Goal: Navigation & Orientation: Find specific page/section

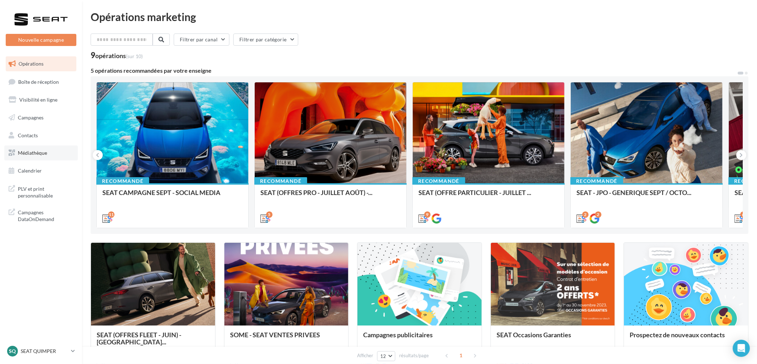
click at [34, 153] on span "Médiathèque" at bounding box center [32, 153] width 29 height 6
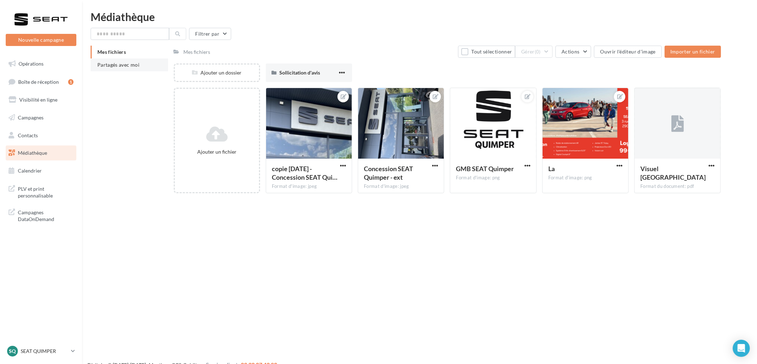
click at [114, 65] on span "Partagés avec moi" at bounding box center [118, 65] width 42 height 6
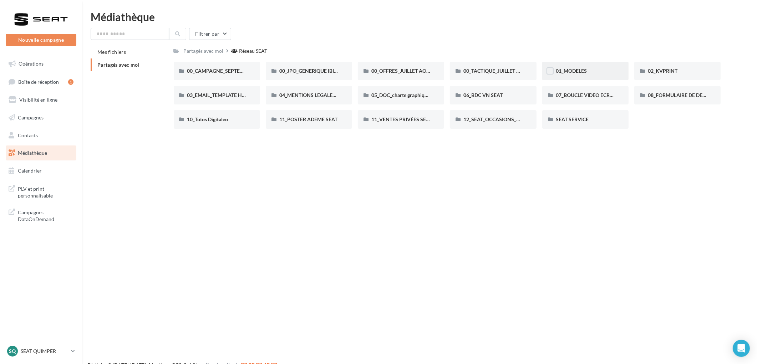
click at [580, 73] on span "01_MODELES" at bounding box center [571, 71] width 31 height 6
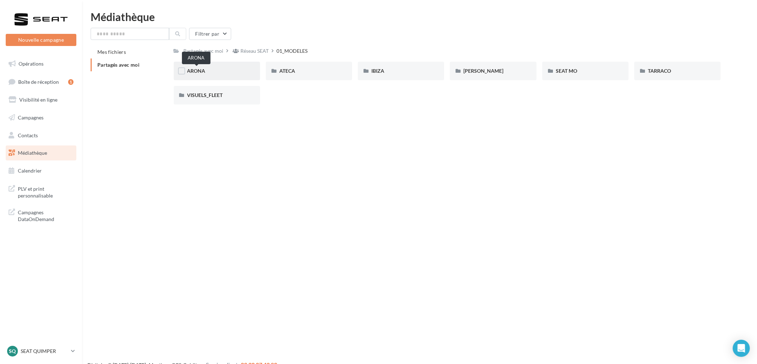
click at [198, 69] on span "ARONA" at bounding box center [196, 71] width 18 height 6
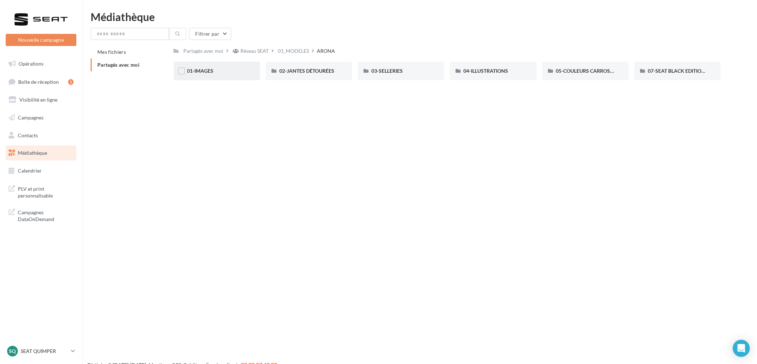
click at [243, 72] on div "01-IMAGES" at bounding box center [216, 70] width 59 height 7
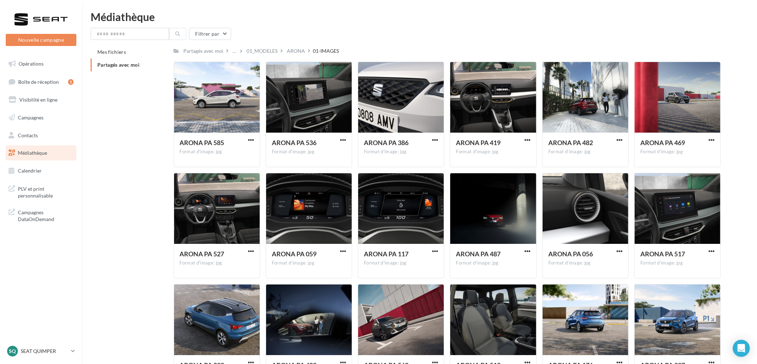
click at [290, 52] on div "ARONA" at bounding box center [296, 50] width 18 height 7
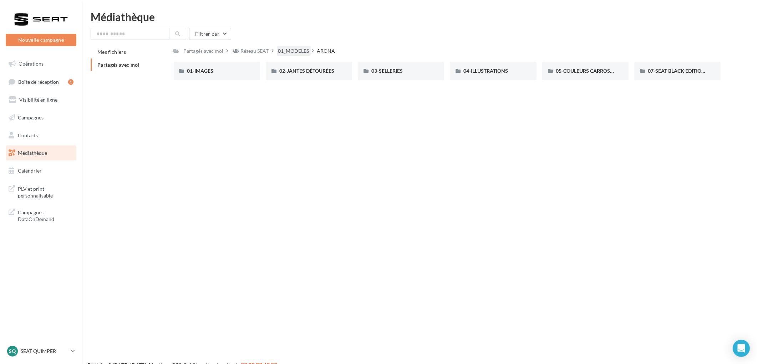
click at [299, 51] on div "01_MODELES" at bounding box center [293, 50] width 31 height 7
click at [398, 66] on div "IBIZA" at bounding box center [401, 71] width 86 height 19
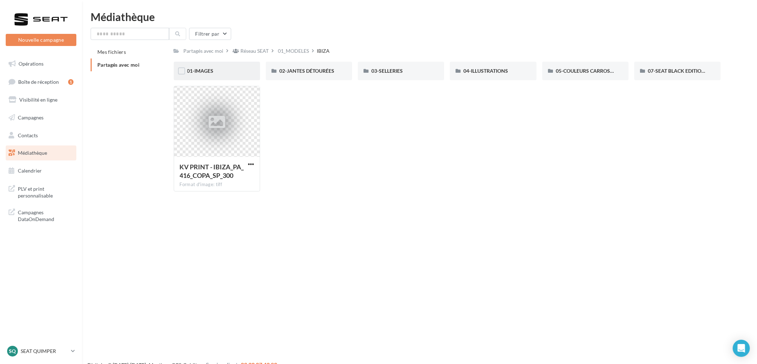
click at [221, 68] on div "01-IMAGES" at bounding box center [216, 70] width 59 height 7
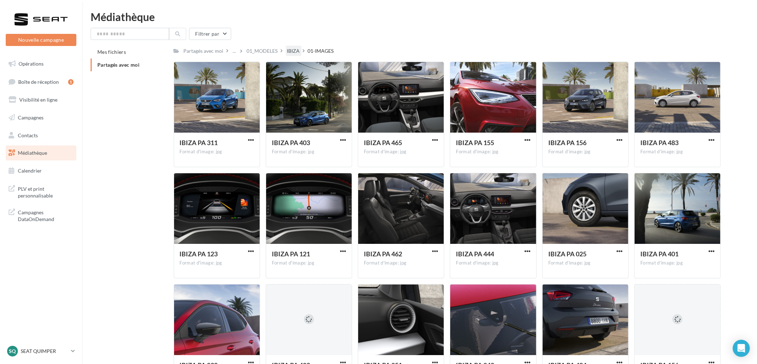
click at [295, 50] on div "IBIZA" at bounding box center [293, 50] width 13 height 7
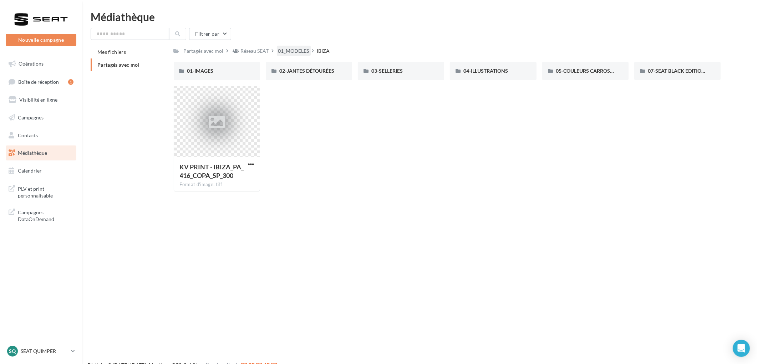
click at [295, 50] on div "01_MODELES" at bounding box center [293, 50] width 31 height 7
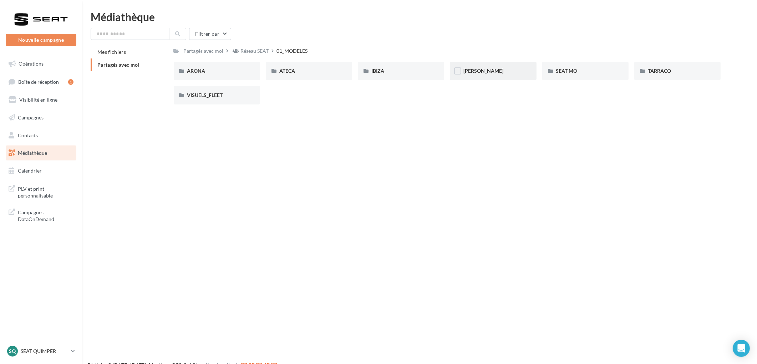
click at [482, 69] on div "LEON" at bounding box center [492, 70] width 59 height 7
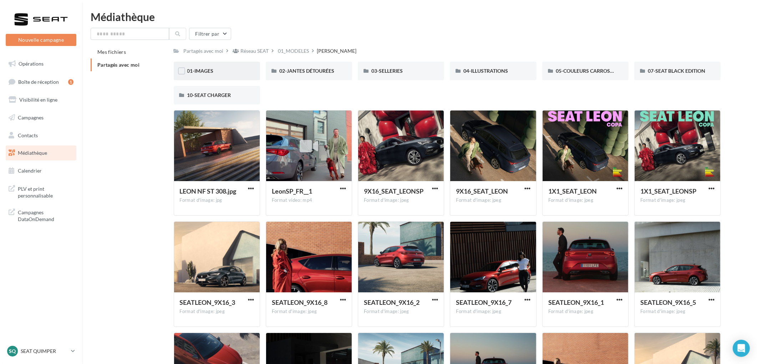
click at [227, 68] on div "01-IMAGES" at bounding box center [216, 70] width 59 height 7
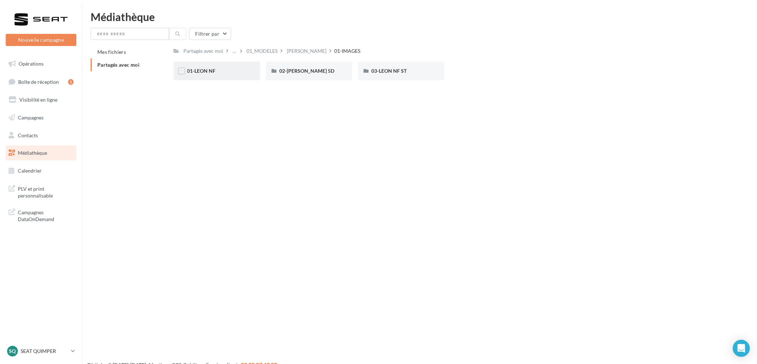
click at [219, 70] on div "01-LEON NF" at bounding box center [216, 70] width 59 height 7
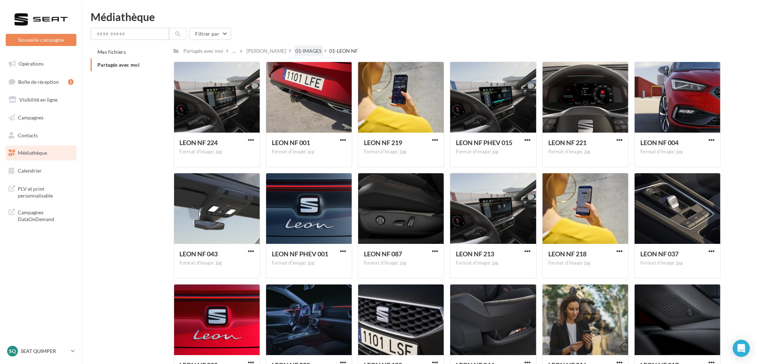
click at [296, 47] on div "01-IMAGES" at bounding box center [309, 50] width 26 height 7
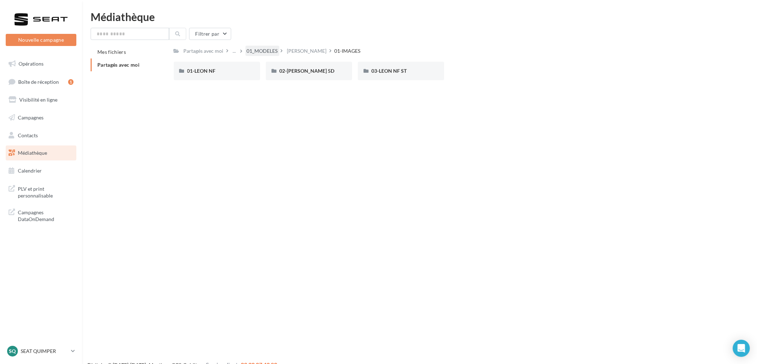
click at [255, 51] on div "01_MODELES" at bounding box center [262, 50] width 31 height 7
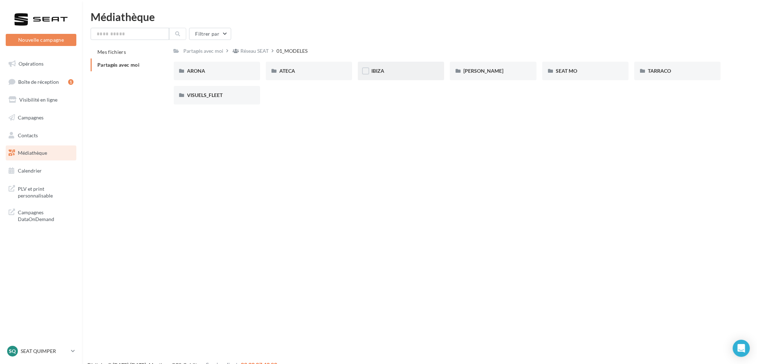
click at [386, 70] on div "IBIZA" at bounding box center [400, 70] width 59 height 7
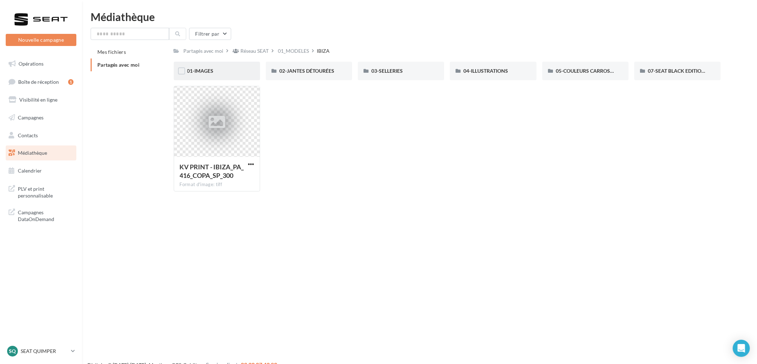
click at [212, 73] on span "01-IMAGES" at bounding box center [200, 71] width 26 height 6
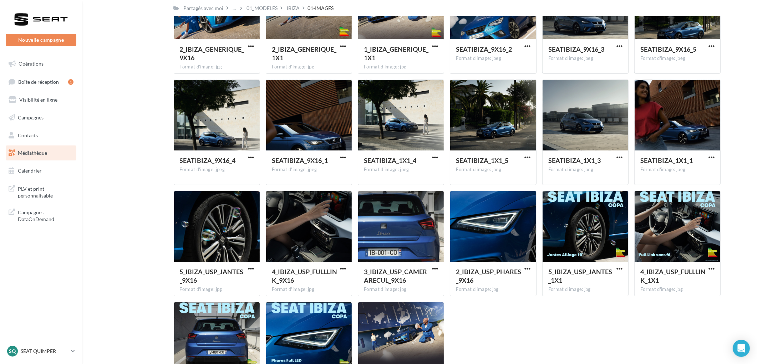
scroll to position [3622, 0]
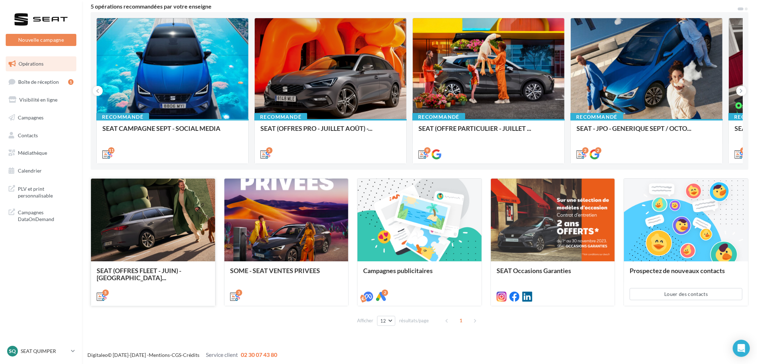
scroll to position [65, 0]
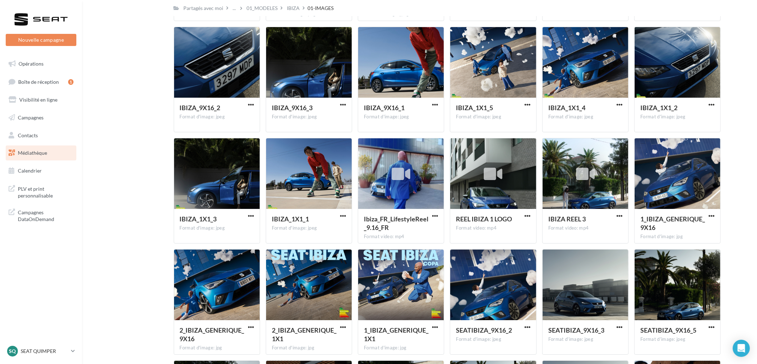
scroll to position [3186, 0]
